Goal: Task Accomplishment & Management: Use online tool/utility

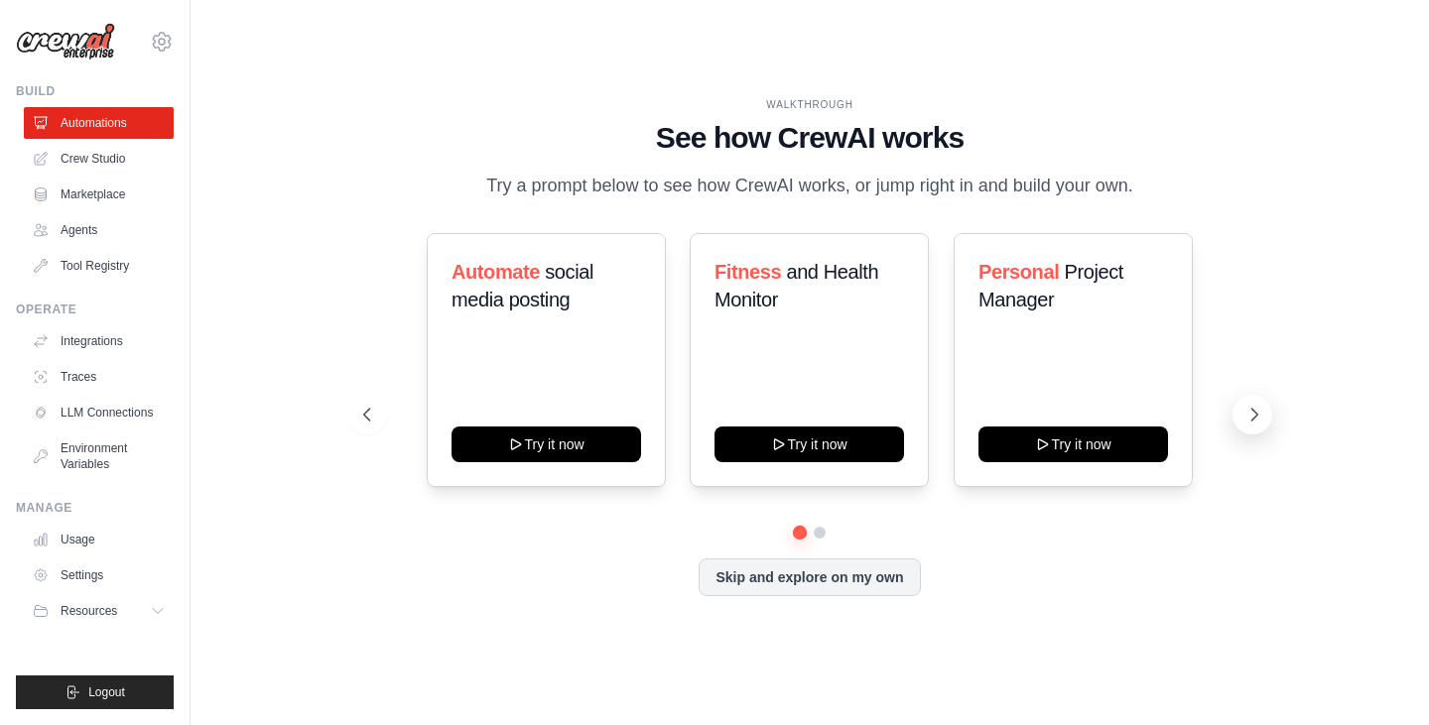
click at [1252, 410] on icon at bounding box center [1254, 415] width 6 height 12
click at [83, 537] on link "Usage" at bounding box center [101, 540] width 150 height 32
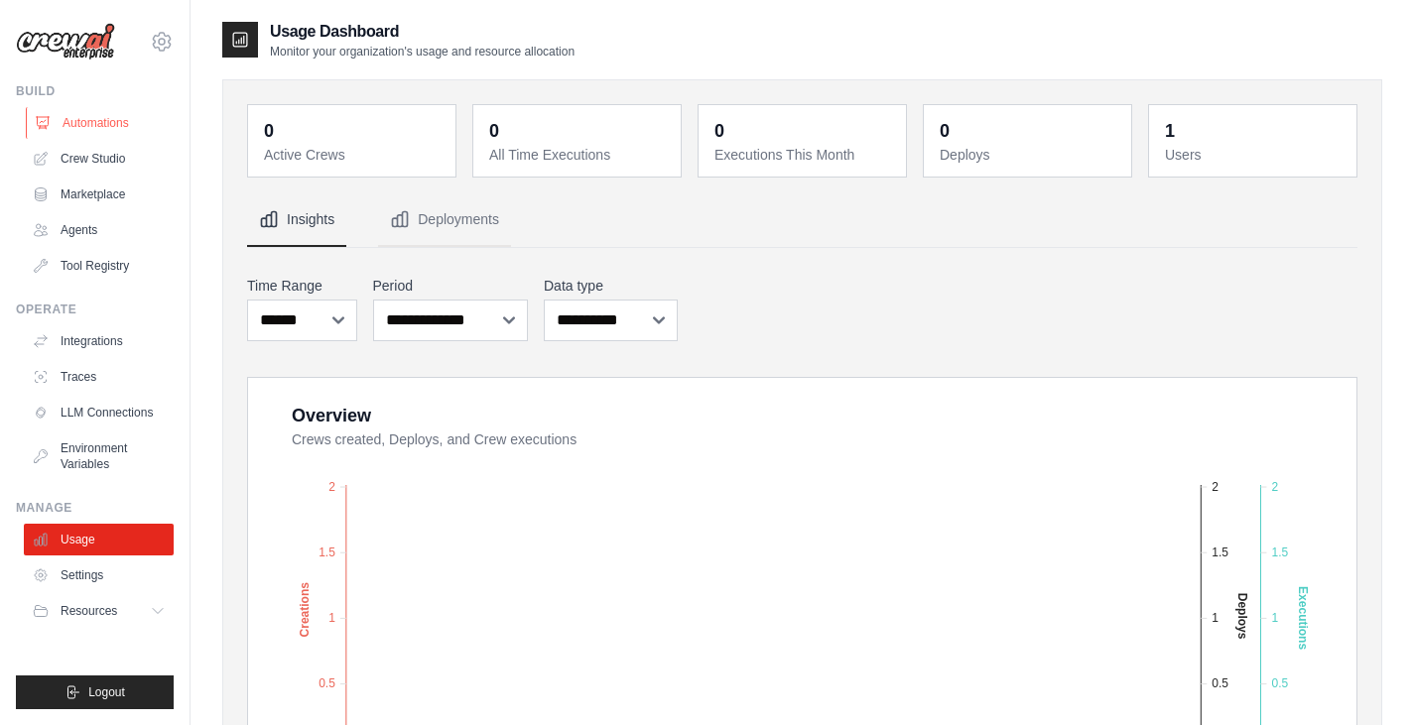
click at [102, 125] on link "Automations" at bounding box center [101, 123] width 150 height 32
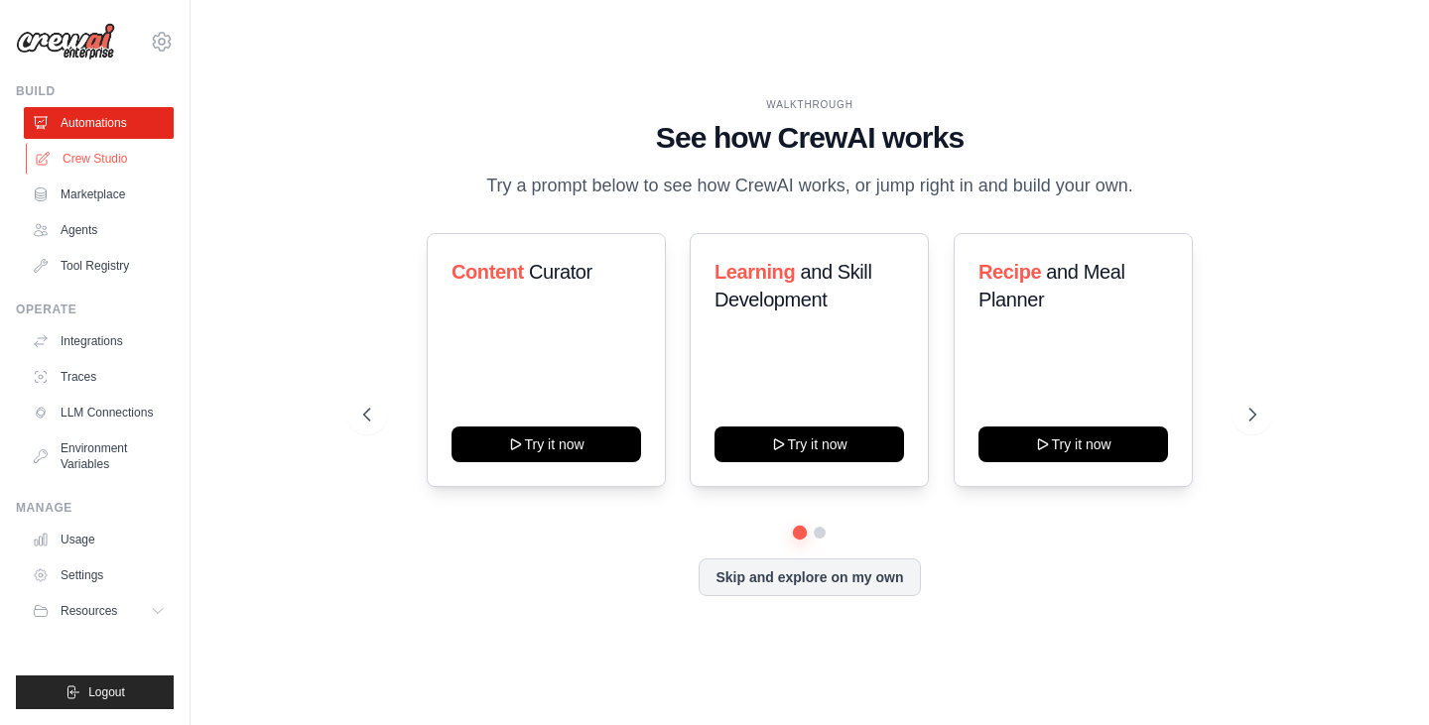
click at [103, 162] on link "Crew Studio" at bounding box center [101, 159] width 150 height 32
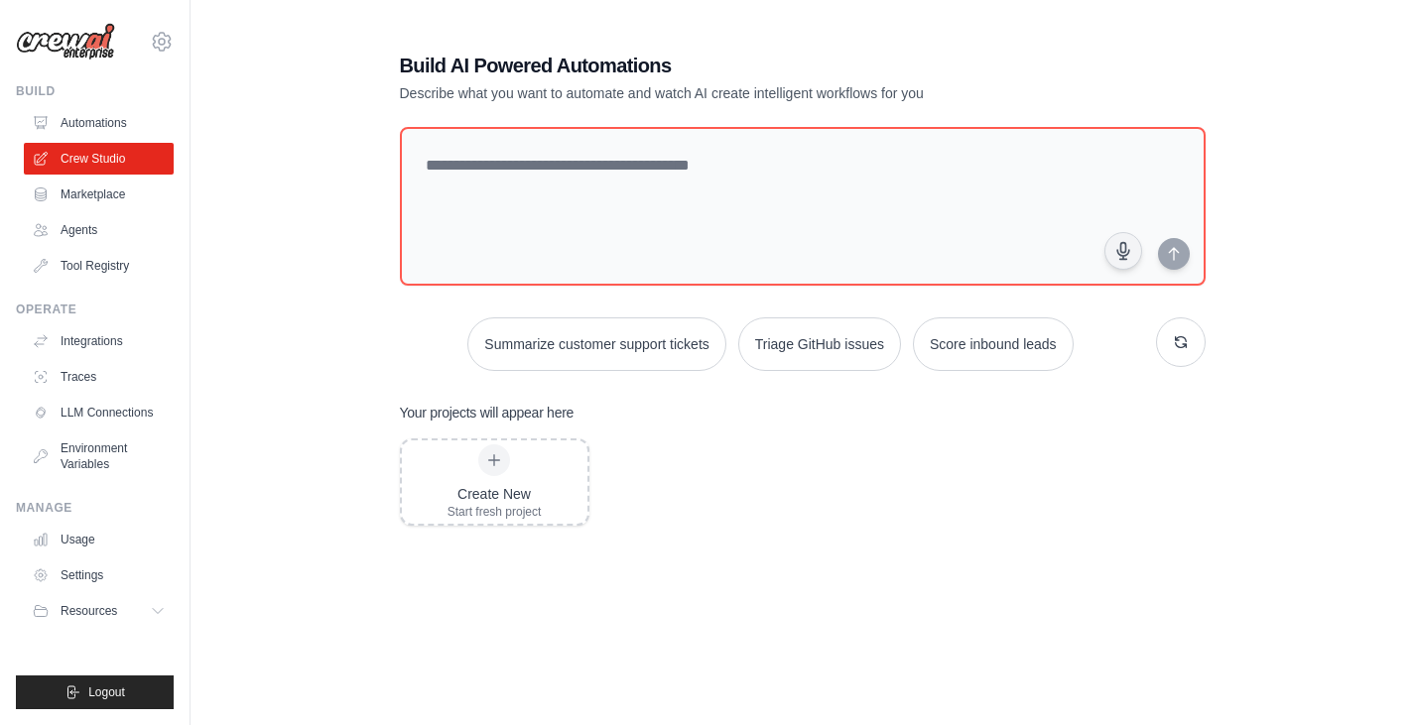
click at [92, 233] on link "Agents" at bounding box center [99, 230] width 150 height 32
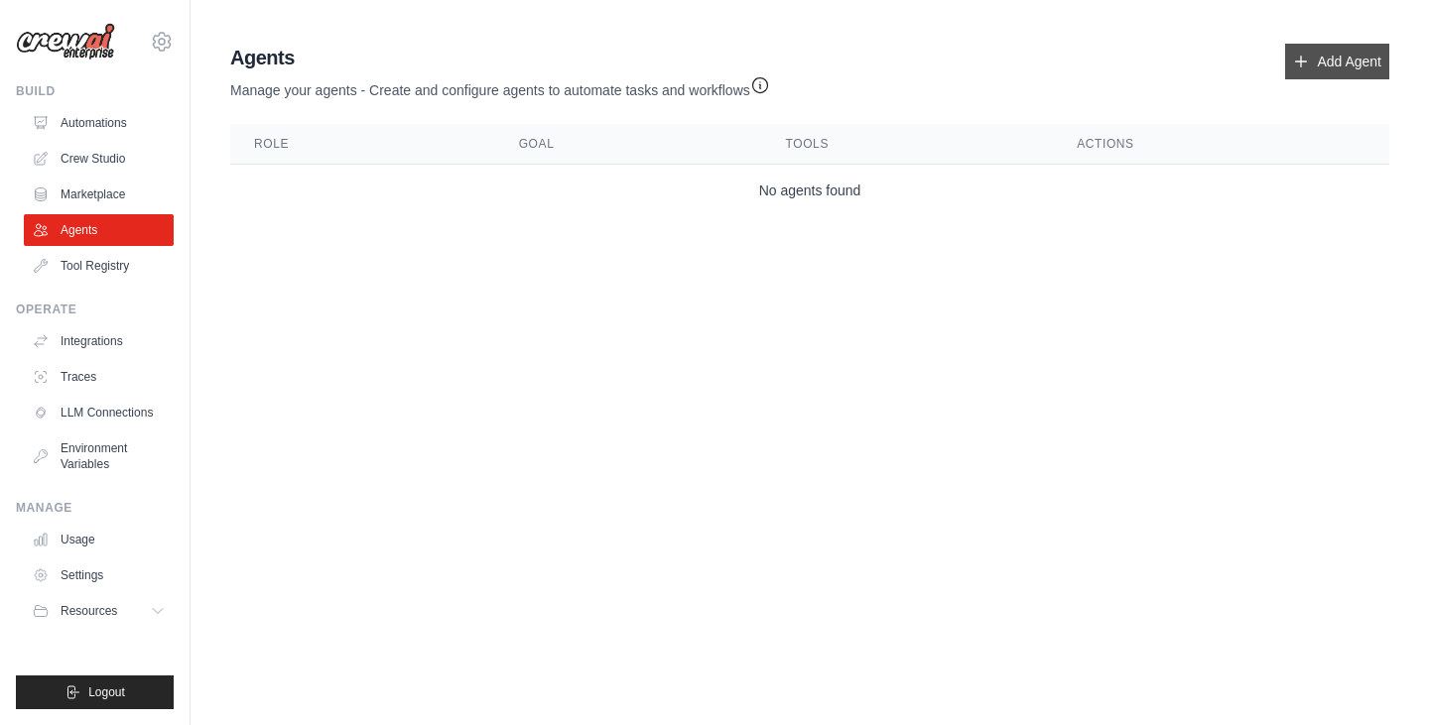
click at [1325, 64] on link "Add Agent" at bounding box center [1337, 62] width 104 height 36
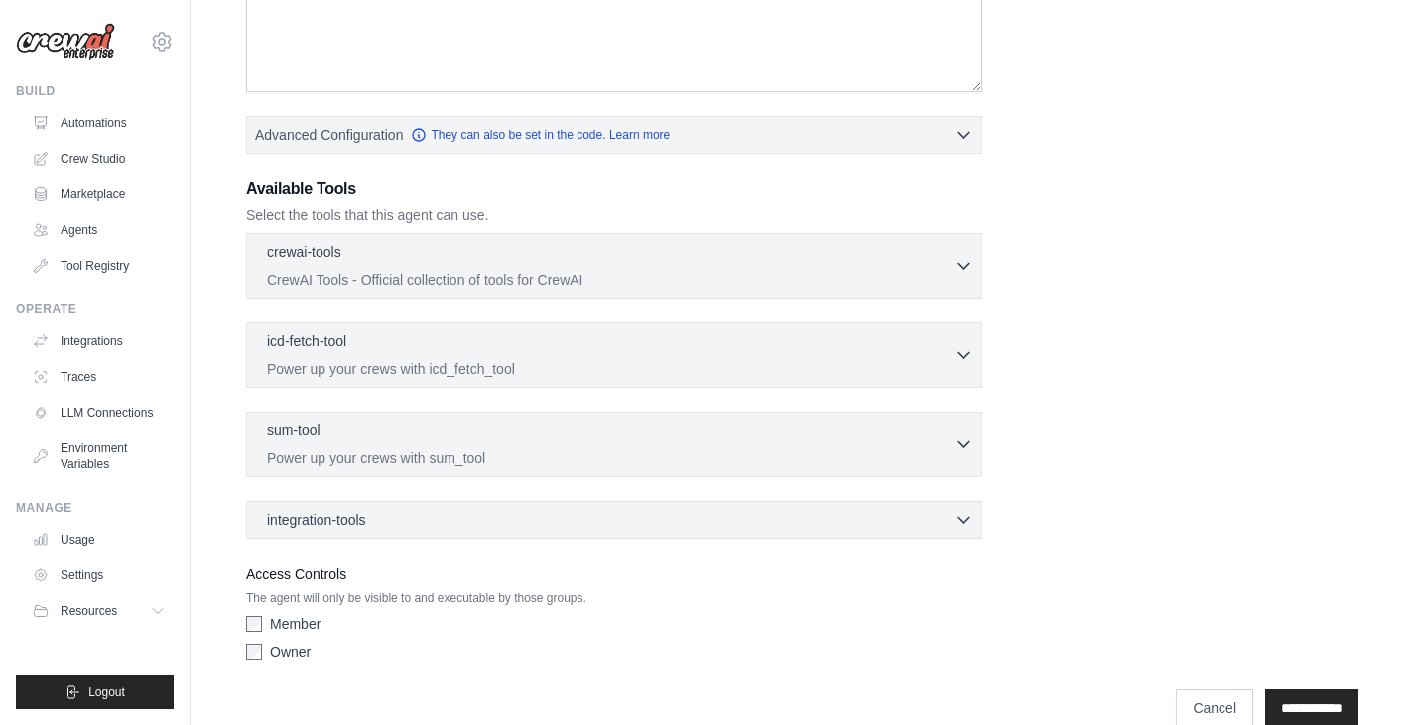
scroll to position [397, 0]
click at [972, 263] on icon "button" at bounding box center [964, 263] width 20 height 20
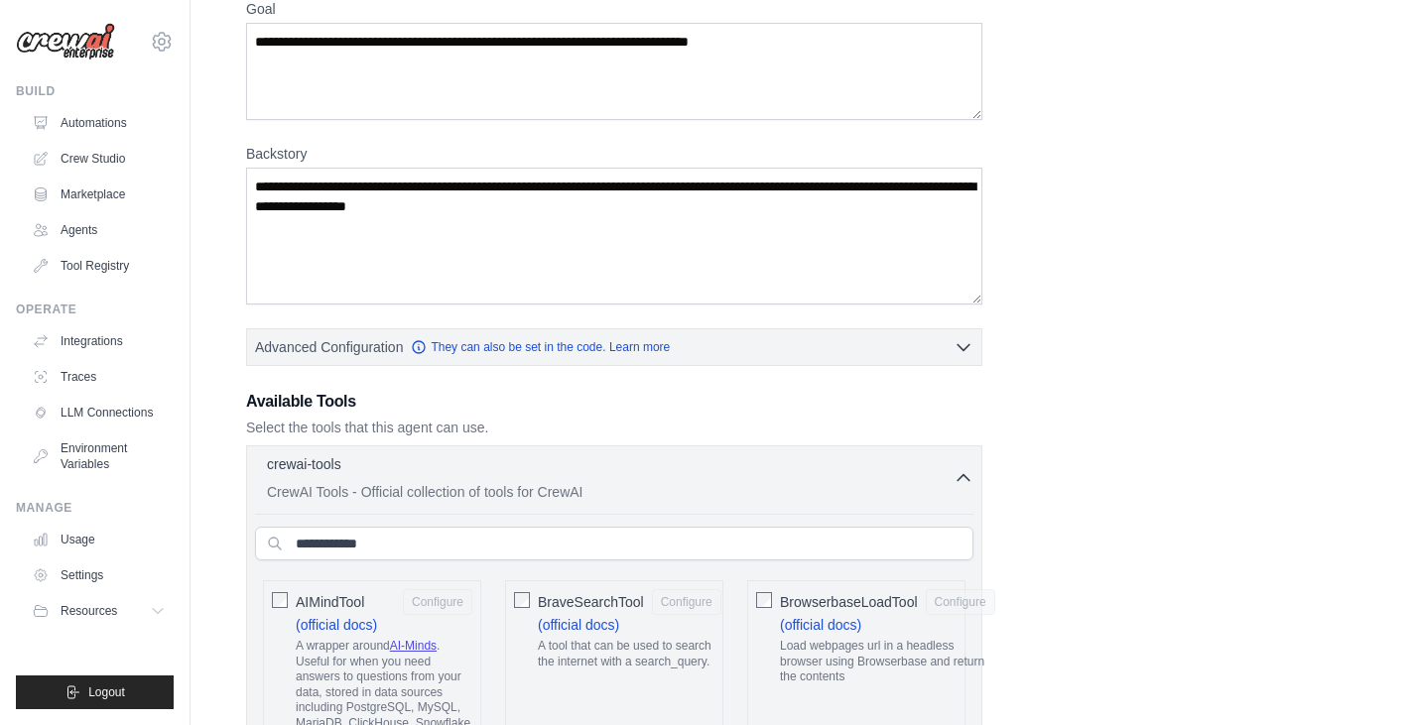
scroll to position [99, 0]
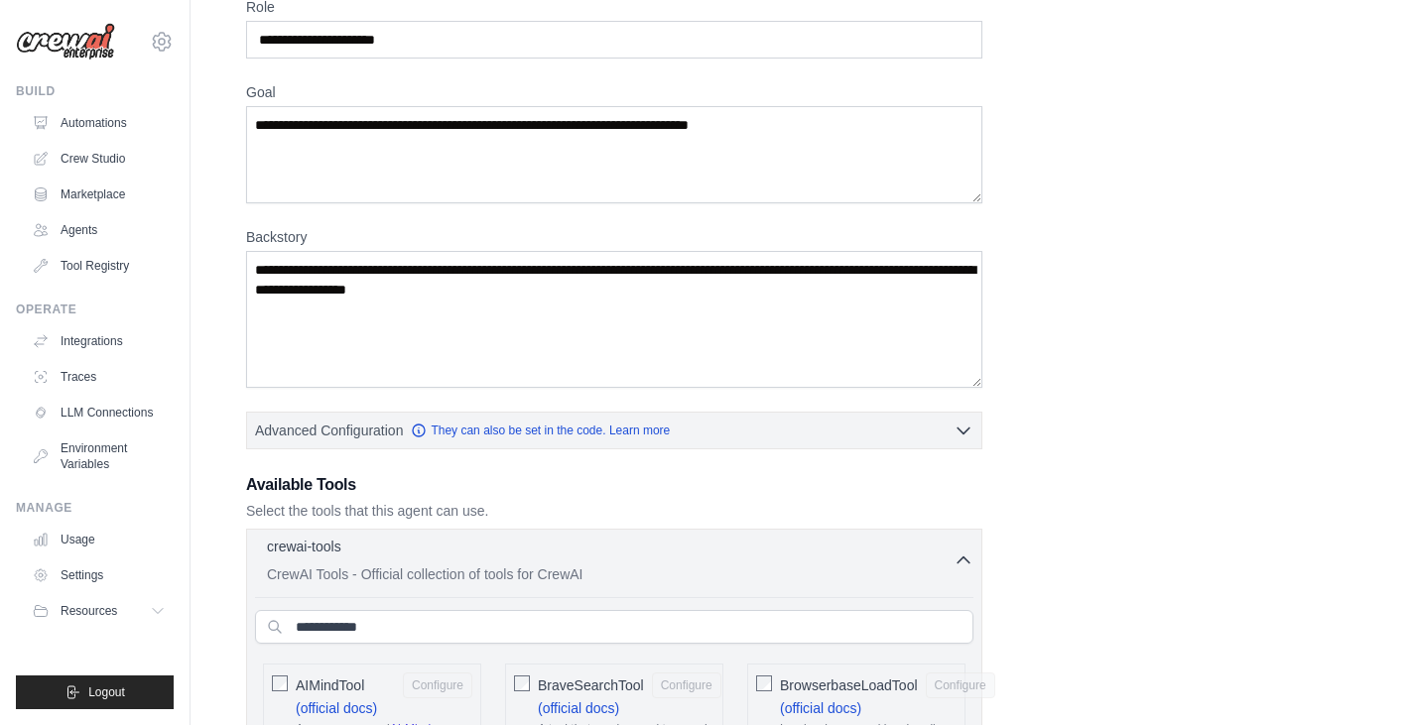
click at [962, 561] on icon "button" at bounding box center [964, 561] width 20 height 20
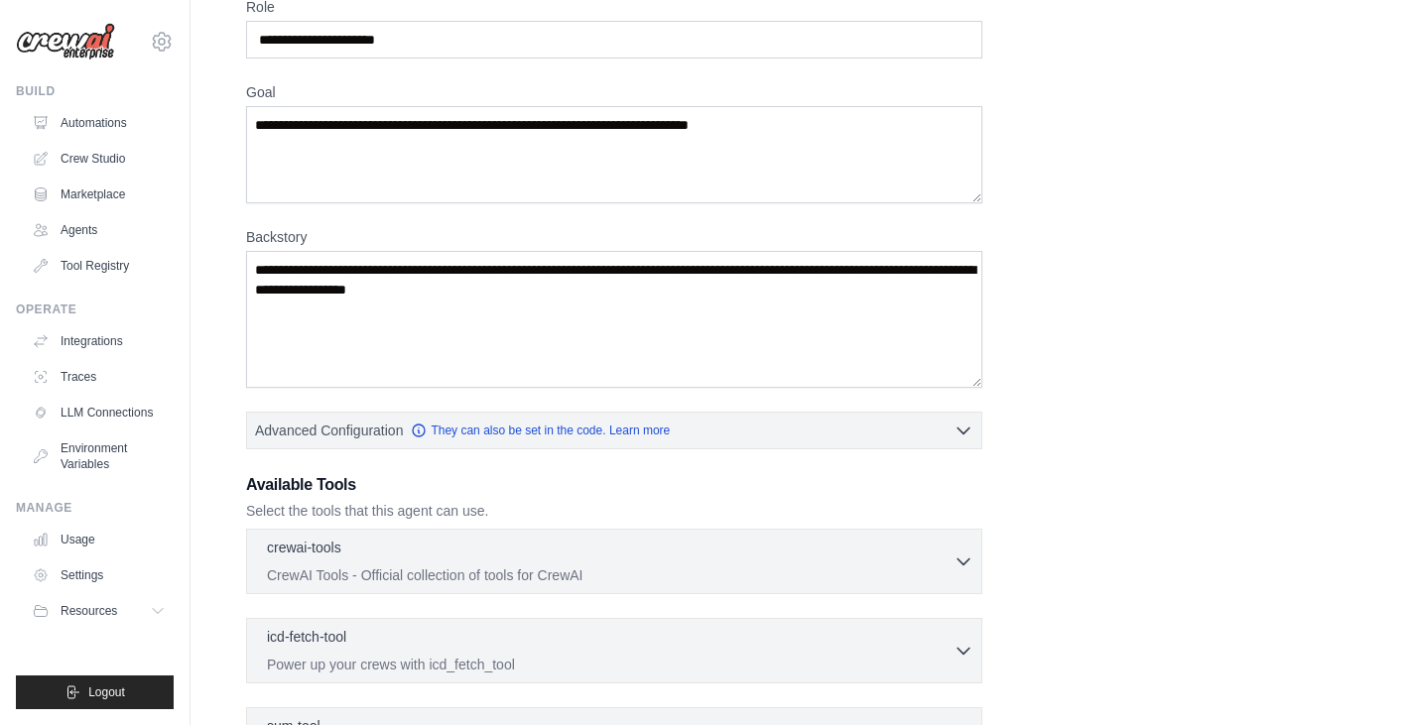
scroll to position [0, 0]
